Goal: Task Accomplishment & Management: Use online tool/utility

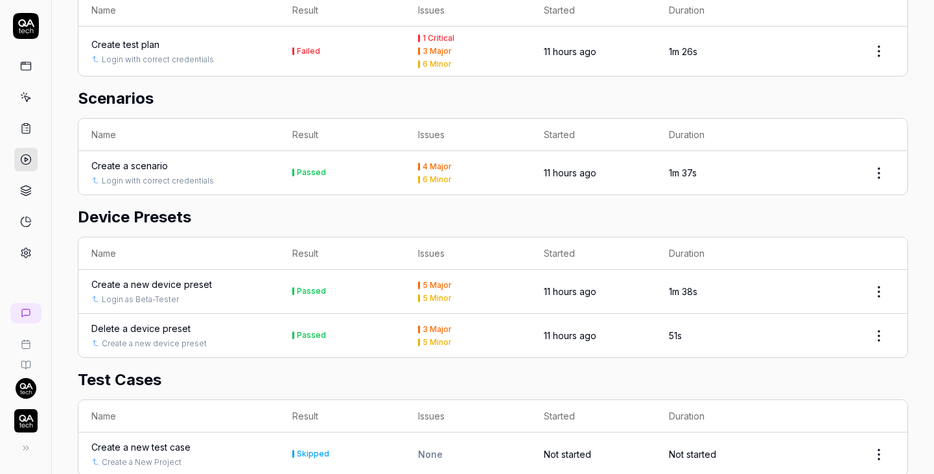
scroll to position [1207, 0]
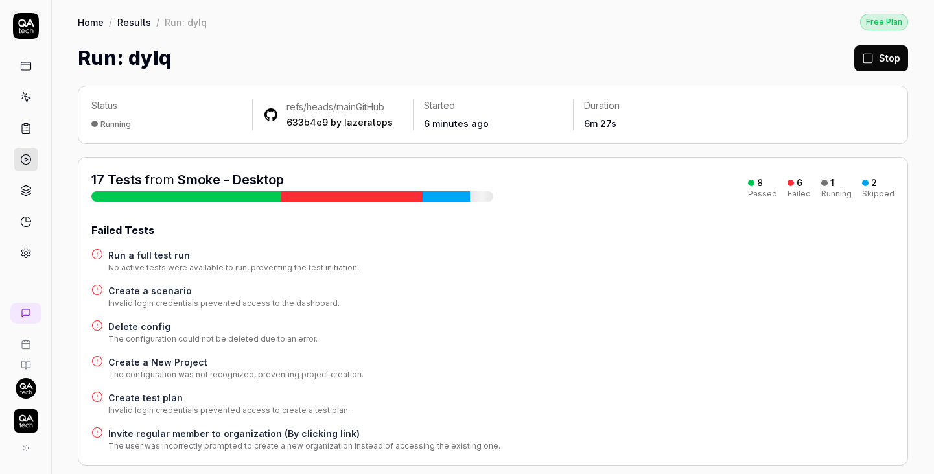
click at [138, 254] on h4 "Run a full test run" at bounding box center [233, 255] width 251 height 14
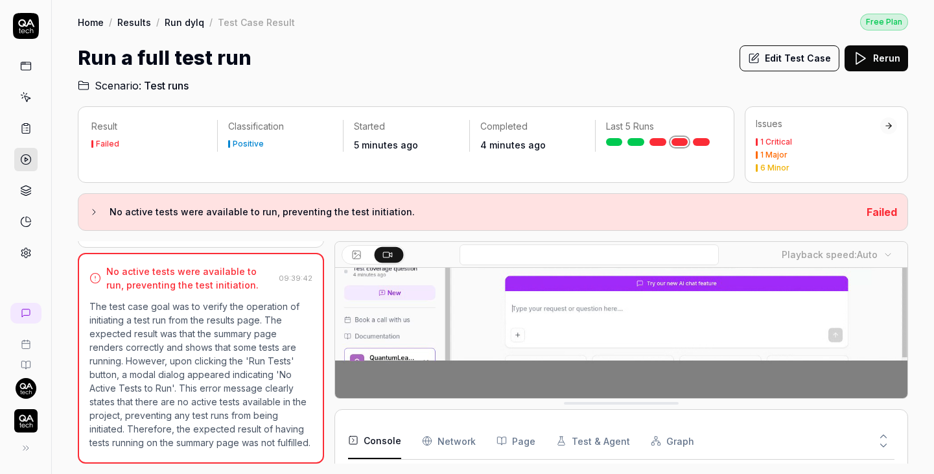
scroll to position [142, 0]
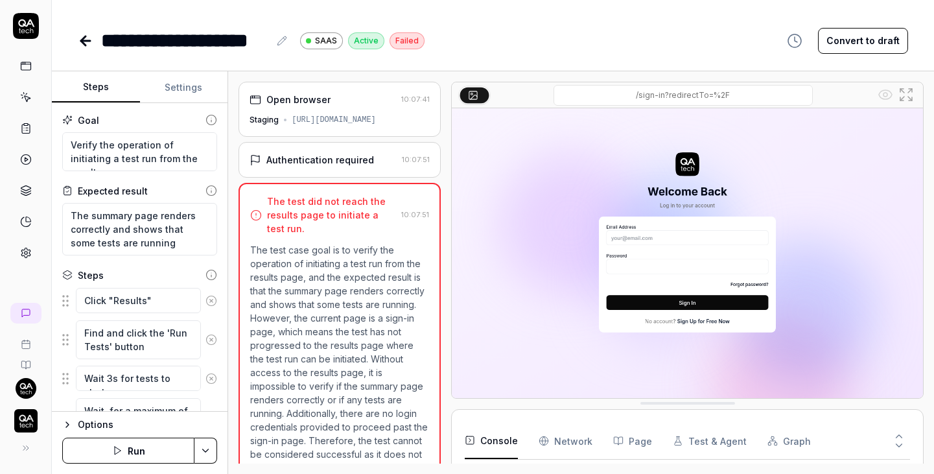
click at [163, 79] on button "Settings" at bounding box center [184, 87] width 88 height 31
type textarea "*"
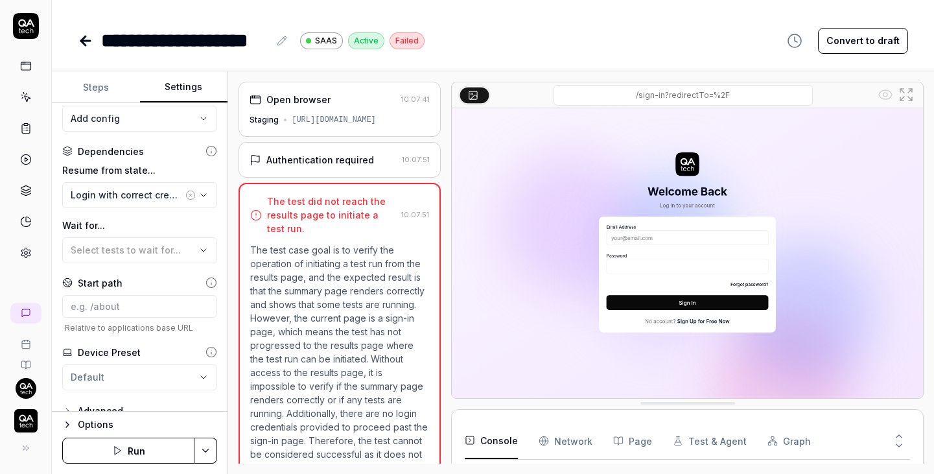
scroll to position [152, 0]
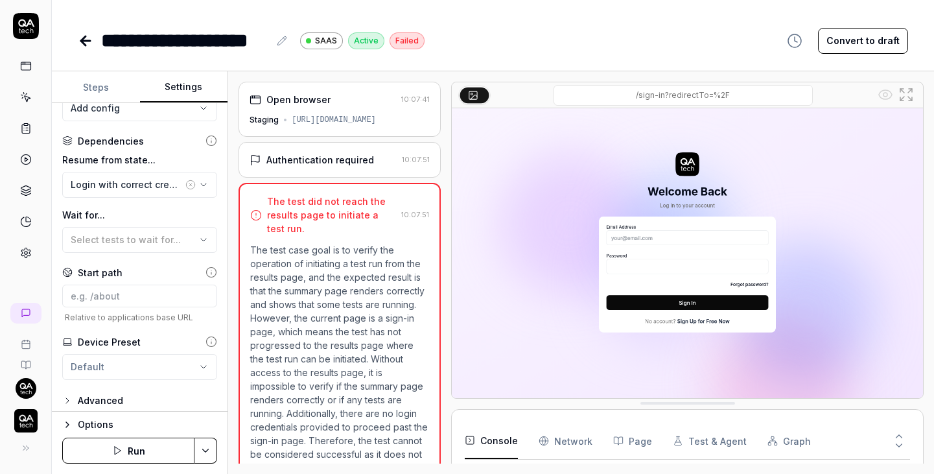
click at [213, 447] on html "**********" at bounding box center [467, 237] width 934 height 474
click at [141, 388] on div "Run w. Dependencies" at bounding box center [156, 389] width 131 height 29
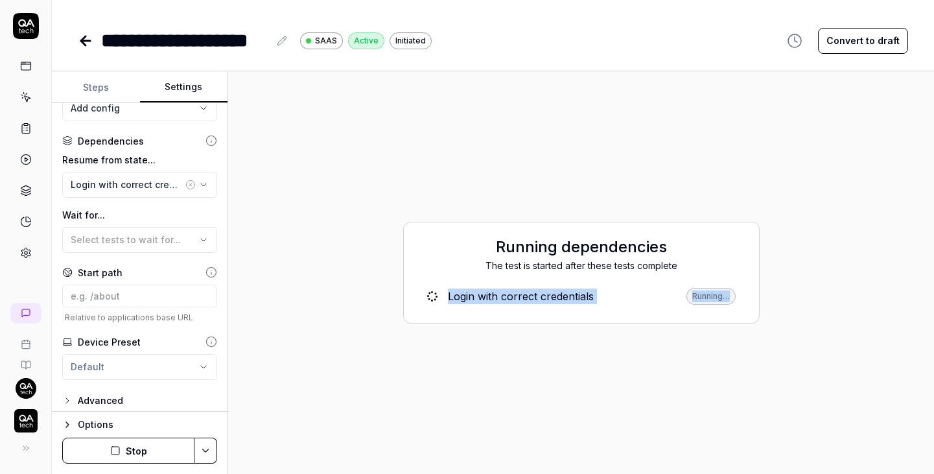
click at [440, 255] on h2 "Running dependencies" at bounding box center [581, 246] width 329 height 23
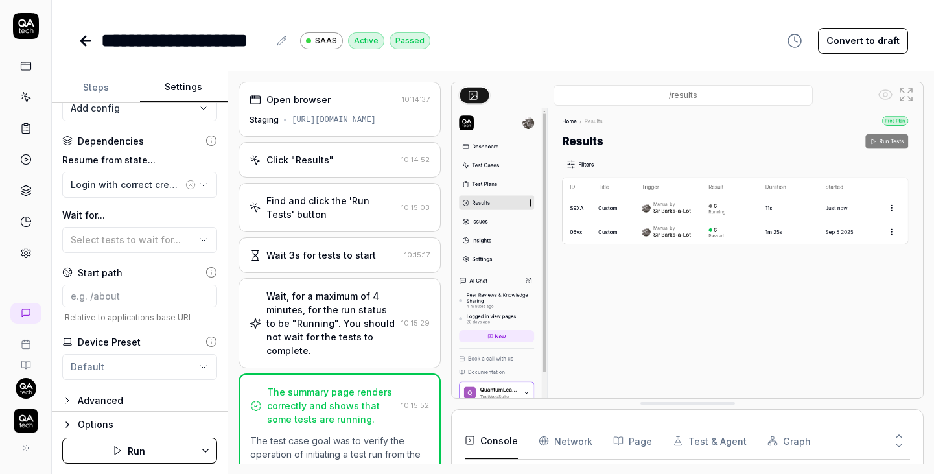
click at [328, 126] on div "Open browser 10:14:37 Staging [URL][DOMAIN_NAME]" at bounding box center [339, 109] width 202 height 55
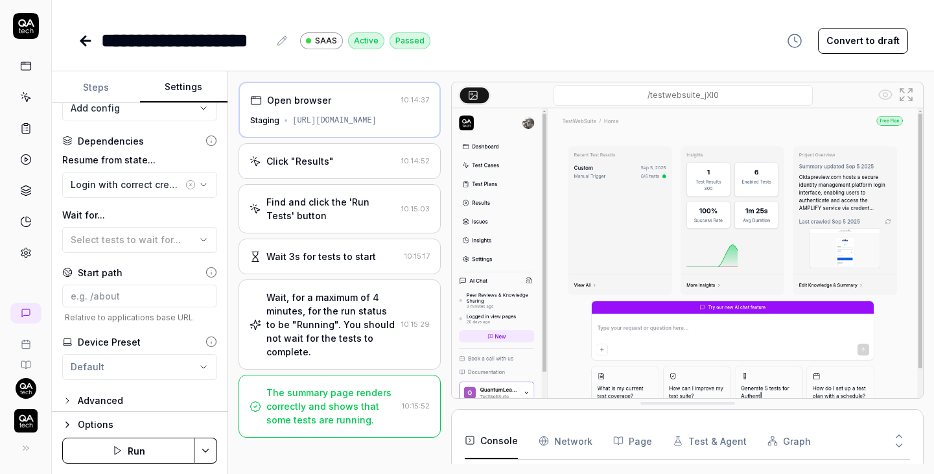
click at [367, 126] on div "Open browser 10:14:37 Staging [URL][DOMAIN_NAME]" at bounding box center [339, 110] width 202 height 56
click at [339, 163] on div "Click "Results"" at bounding box center [322, 161] width 146 height 14
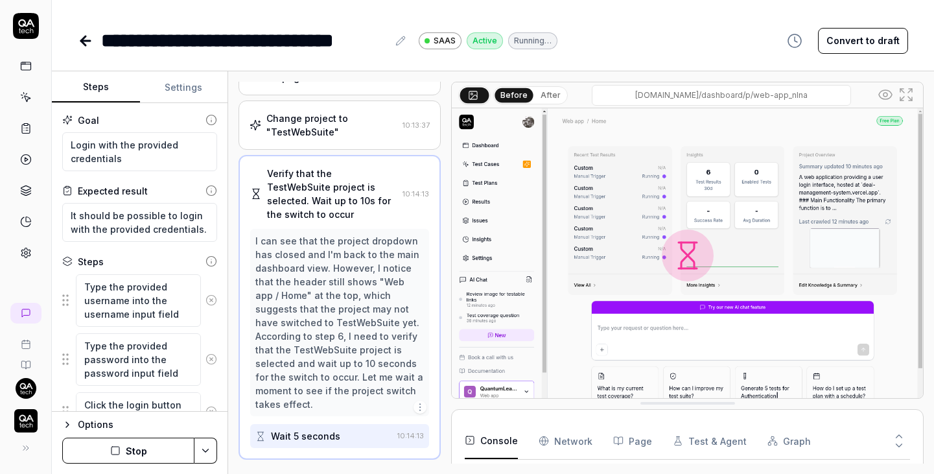
scroll to position [270, 0]
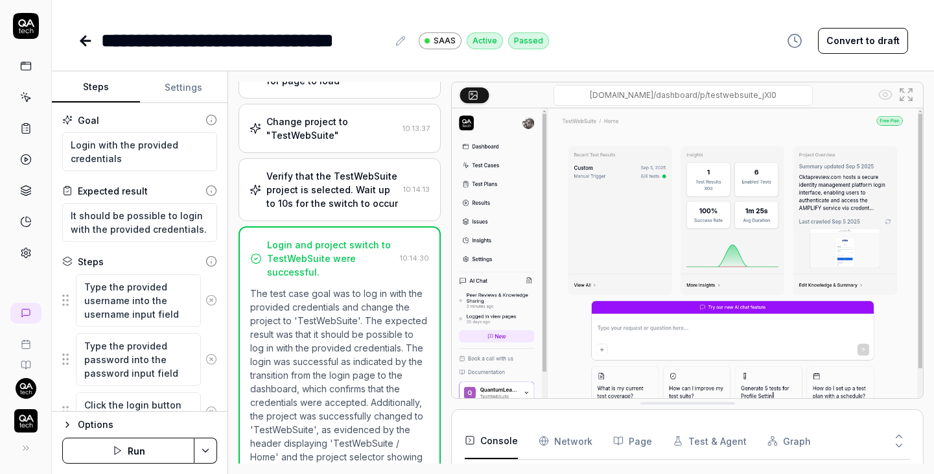
type textarea "*"
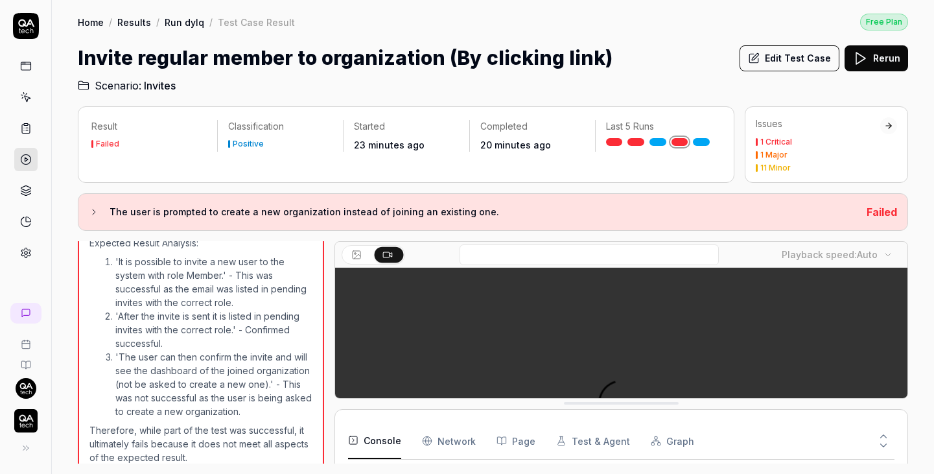
scroll to position [404, 0]
